Goal: Navigation & Orientation: Find specific page/section

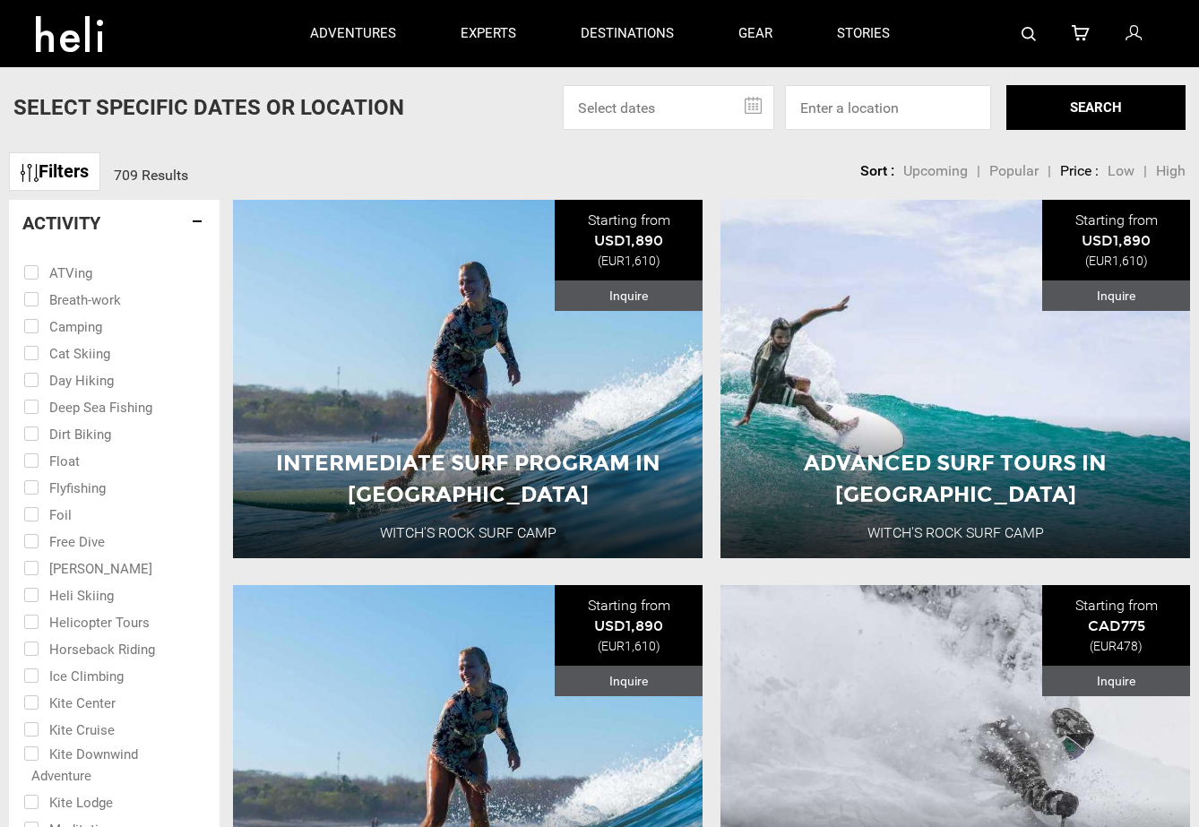
click at [196, 224] on h4 "Activity" at bounding box center [114, 223] width 184 height 20
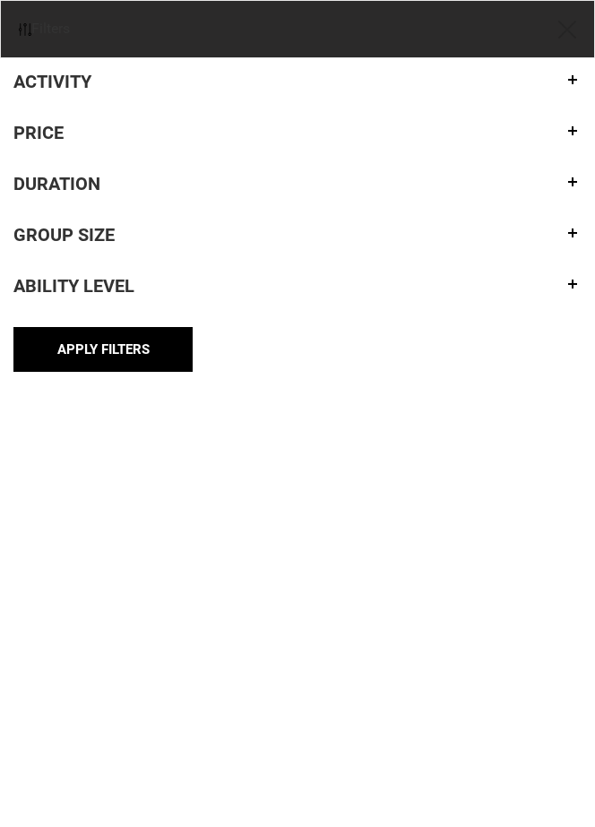
click at [124, 82] on h4 "Activity" at bounding box center [297, 82] width 568 height 20
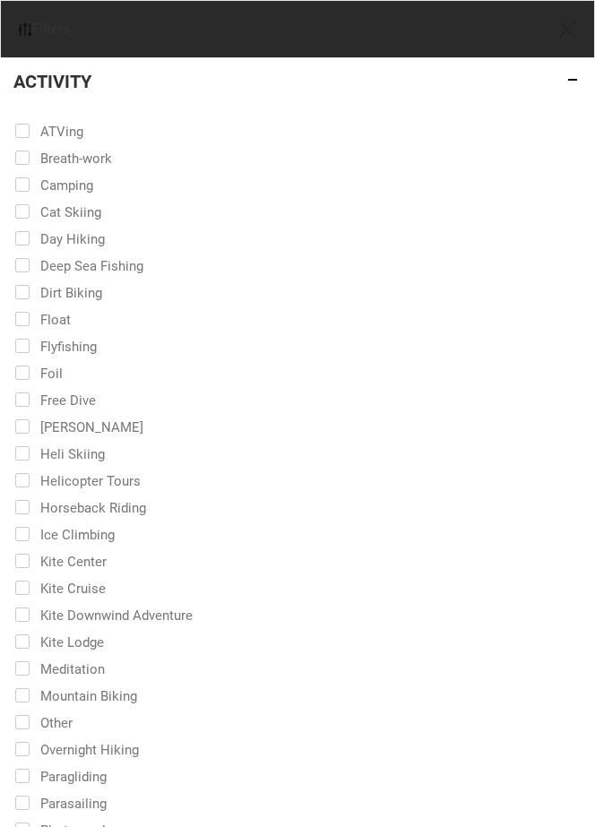
click at [124, 82] on h4 "Activity" at bounding box center [297, 82] width 568 height 20
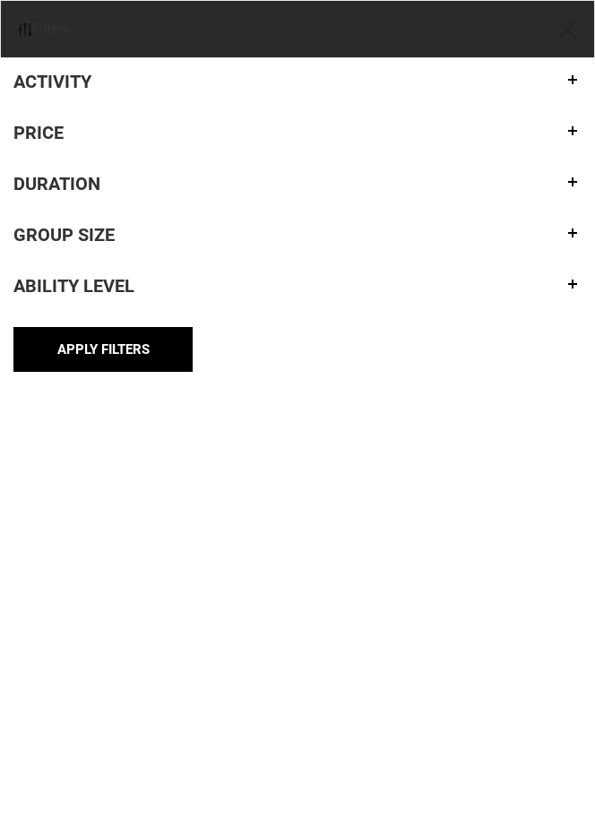
click at [73, 234] on h4 "Group size" at bounding box center [297, 235] width 568 height 20
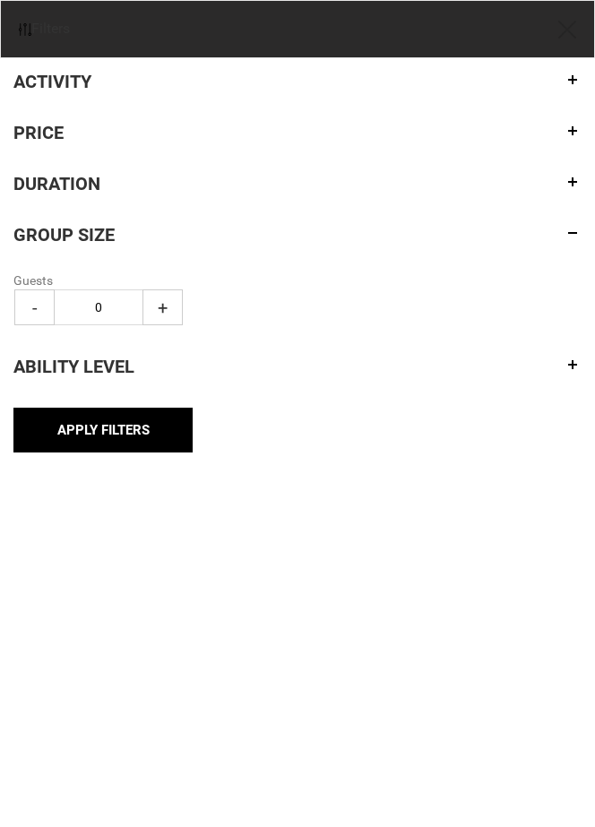
click at [58, 182] on h4 "Duration" at bounding box center [297, 184] width 568 height 20
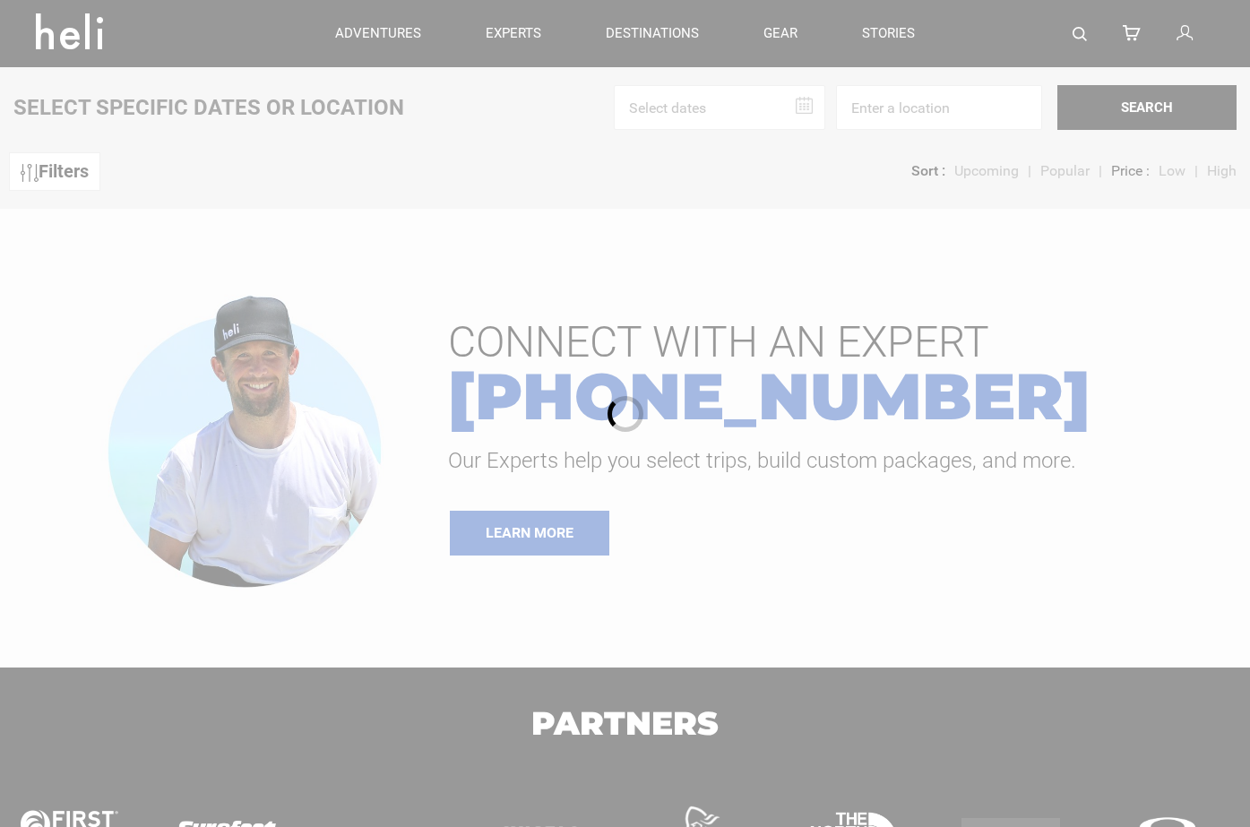
click at [82, 174] on div at bounding box center [625, 413] width 1250 height 827
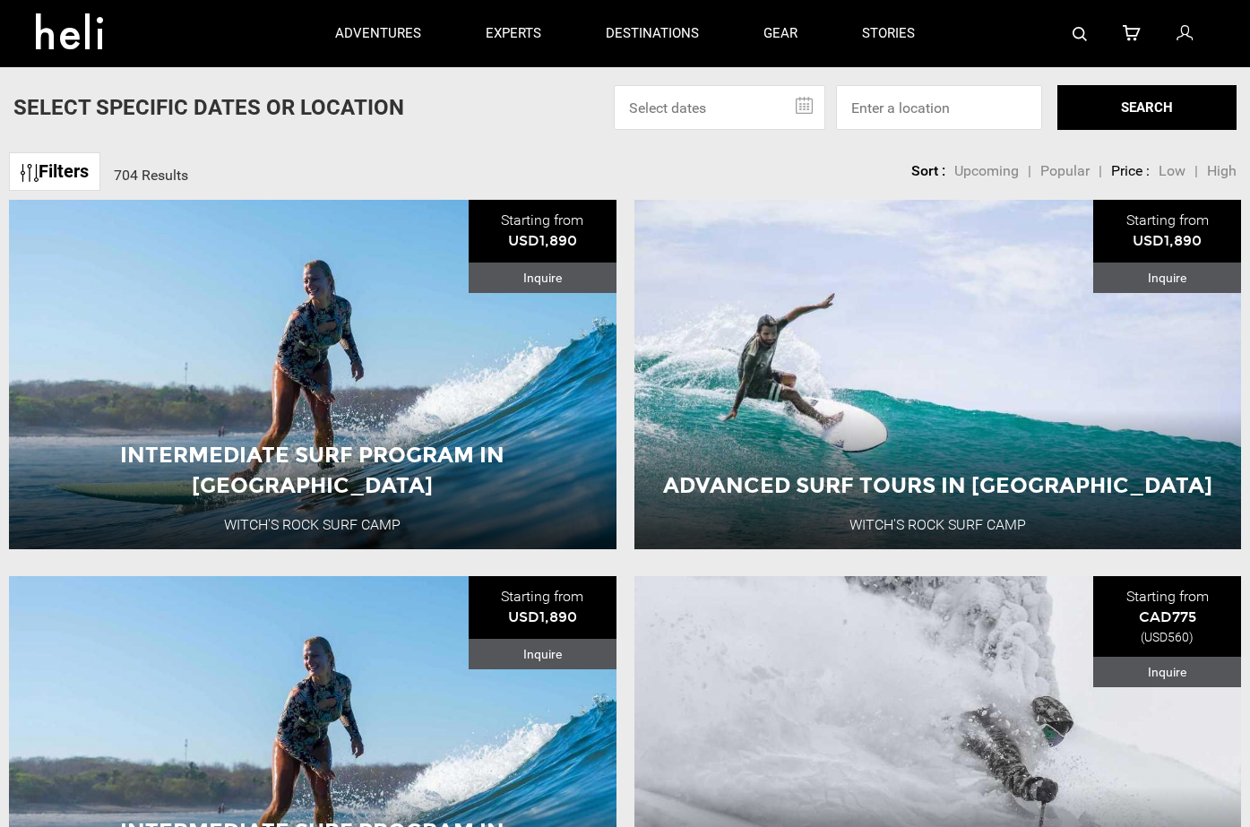
click at [82, 174] on link "Filters" at bounding box center [54, 171] width 91 height 39
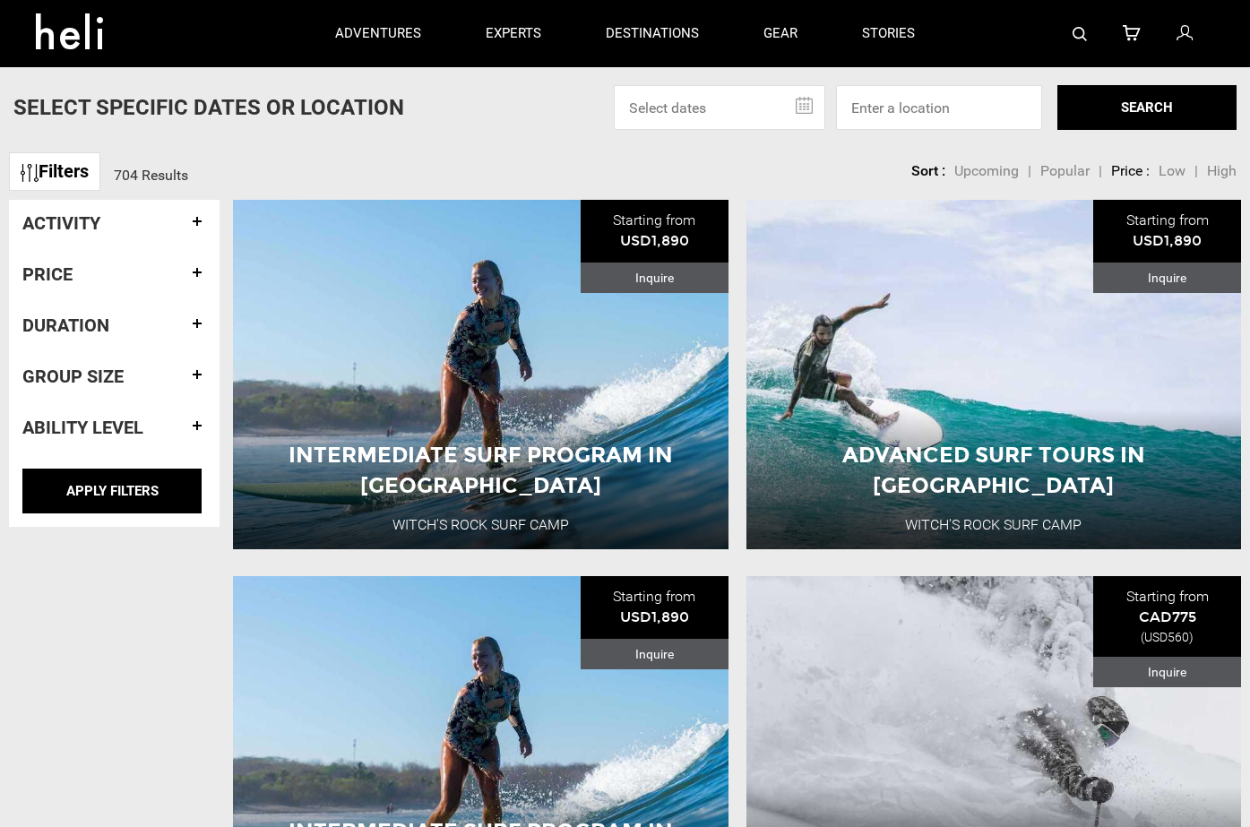
click at [87, 319] on h4 "Duration" at bounding box center [114, 325] width 184 height 20
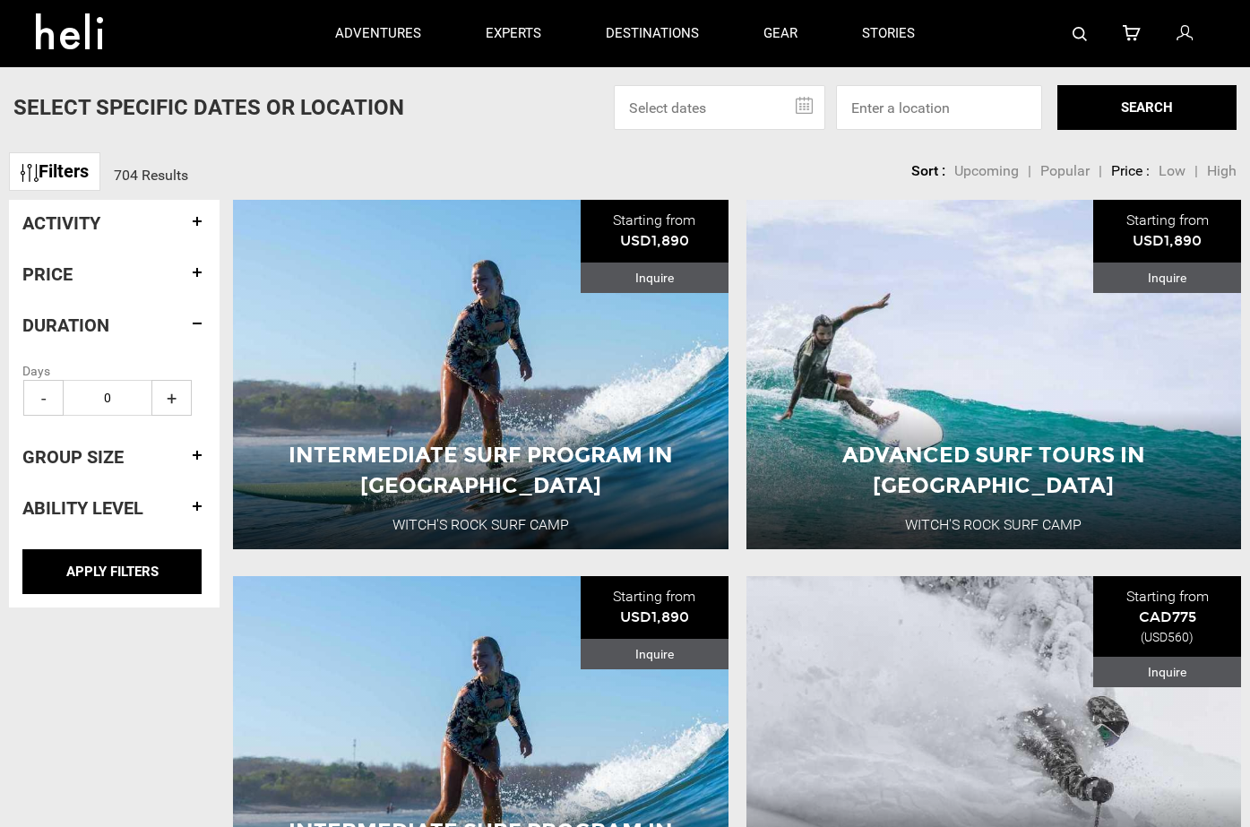
click at [84, 269] on h4 "Price" at bounding box center [114, 274] width 184 height 20
